Goal: Register for event/course

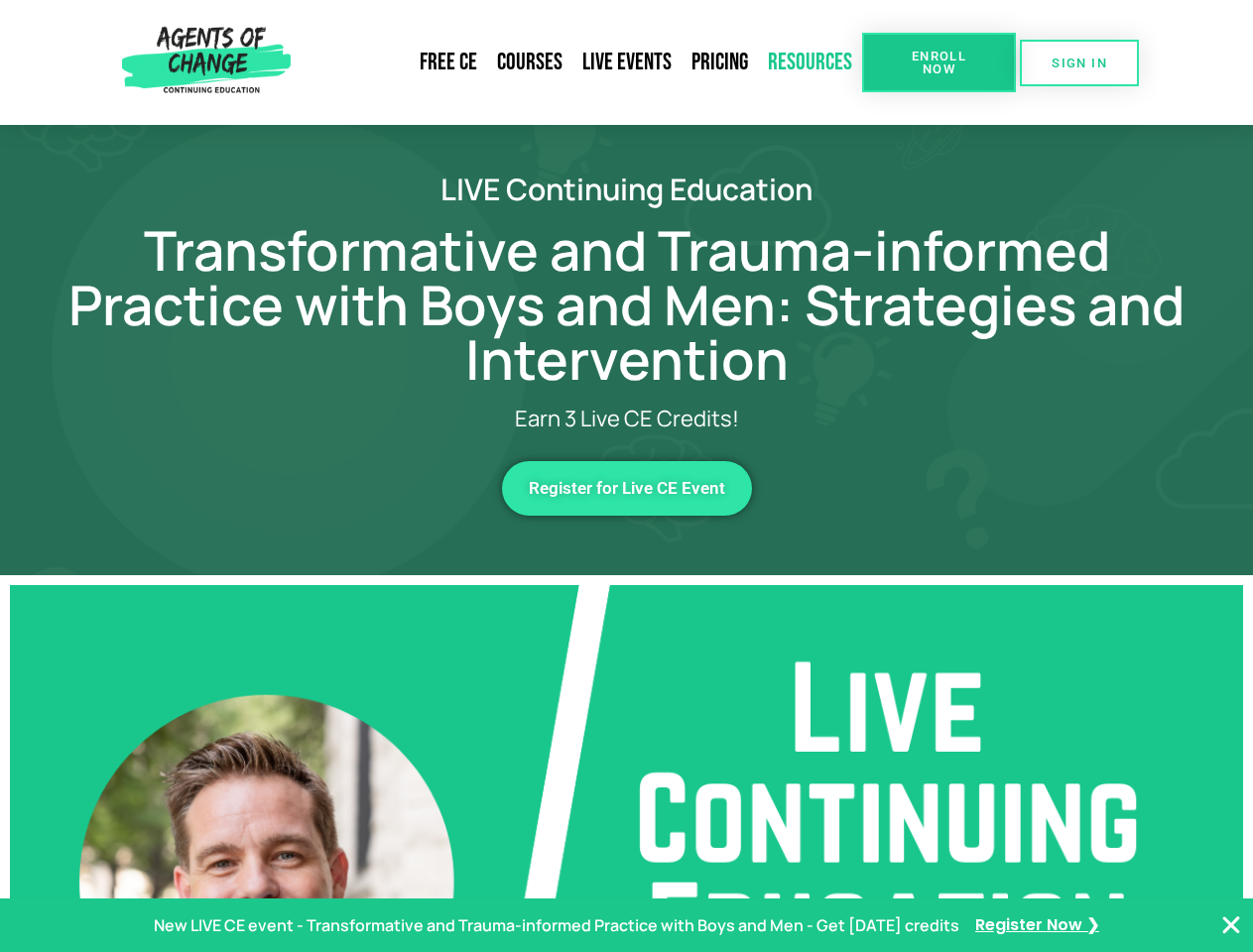
click at [810, 63] on link "Resources" at bounding box center [809, 63] width 104 height 46
click at [938, 63] on span "Enroll Now" at bounding box center [938, 63] width 90 height 26
click at [1079, 63] on span "SIGN IN" at bounding box center [1079, 63] width 56 height 13
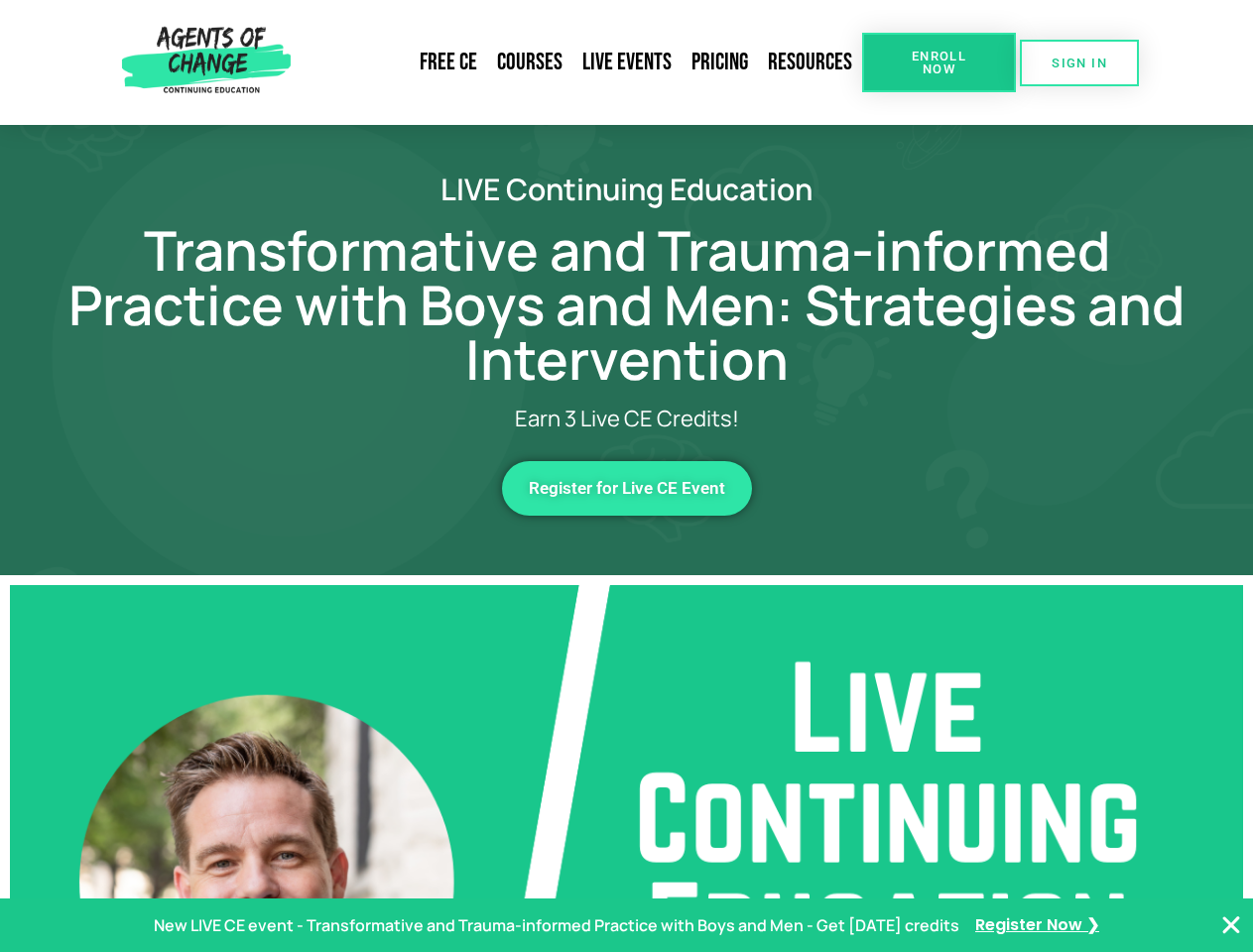
click at [626, 487] on span "Register for Live CE Event" at bounding box center [626, 488] width 197 height 17
click at [626, 925] on p "New LIVE CE event - Transformative and Trauma-informed Practice with Boys and M…" at bounding box center [556, 925] width 805 height 29
click at [1231, 925] on icon "Close Banner" at bounding box center [1231, 925] width 24 height 24
